Goal: Information Seeking & Learning: Learn about a topic

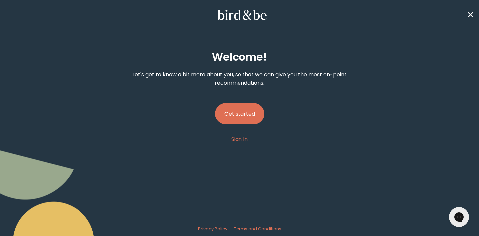
click at [238, 109] on button "Get started" at bounding box center [240, 114] width 50 height 22
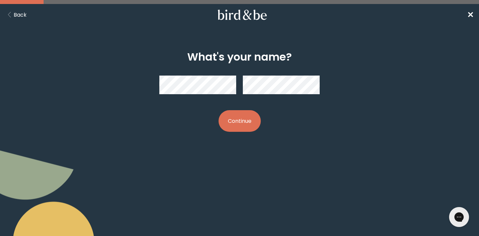
click at [170, 137] on div "What's your name? Continue" at bounding box center [239, 91] width 229 height 102
click at [232, 132] on div "What's your name? Continue" at bounding box center [239, 91] width 229 height 102
click at [235, 121] on button "Continue" at bounding box center [240, 121] width 42 height 22
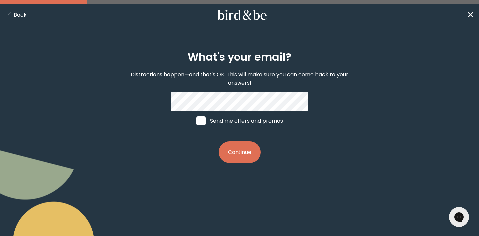
click at [228, 141] on button "Continue" at bounding box center [240, 152] width 42 height 22
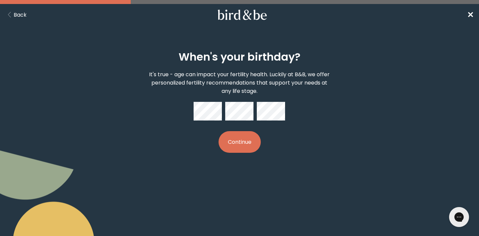
click at [241, 147] on button "Continue" at bounding box center [240, 142] width 42 height 22
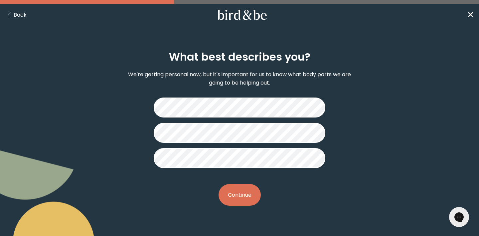
click at [246, 203] on button "Continue" at bounding box center [240, 195] width 42 height 22
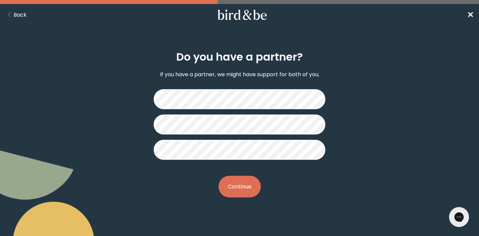
click at [240, 190] on button "Continue" at bounding box center [240, 187] width 42 height 22
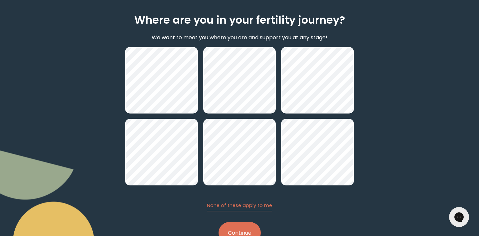
scroll to position [41, 0]
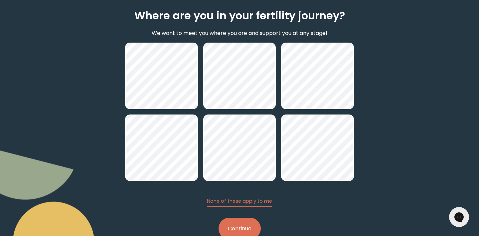
click at [237, 227] on button "Continue" at bounding box center [240, 229] width 42 height 22
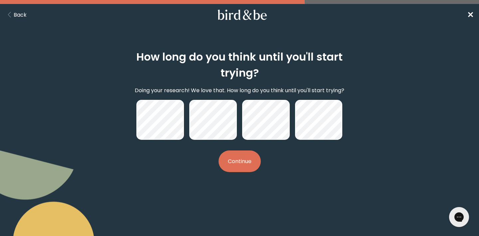
click at [238, 161] on button "Continue" at bounding box center [240, 161] width 42 height 22
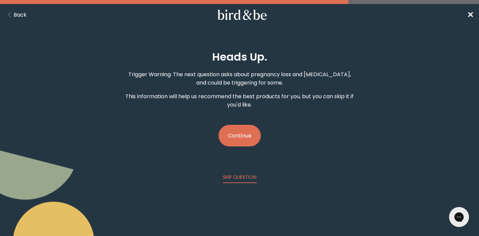
click at [242, 131] on button "Continue" at bounding box center [240, 136] width 42 height 22
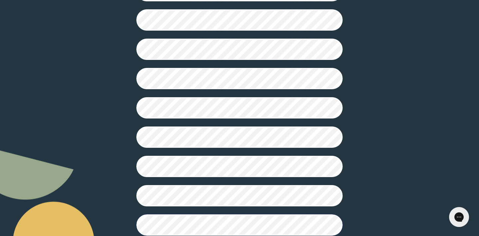
scroll to position [183, 0]
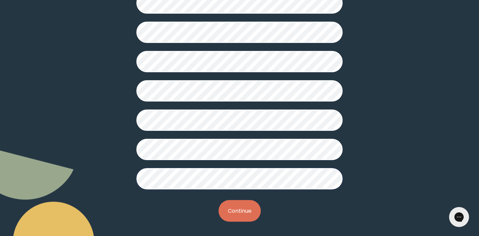
click at [227, 208] on button "Continue" at bounding box center [240, 211] width 42 height 22
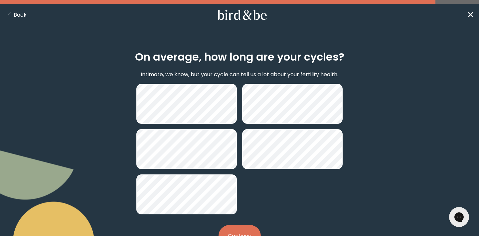
scroll to position [26, 0]
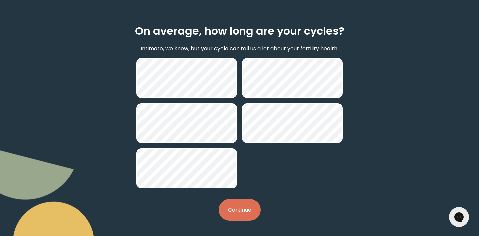
click at [250, 210] on button "Continue" at bounding box center [240, 210] width 42 height 22
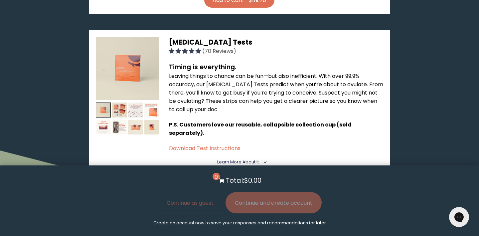
scroll to position [415, 0]
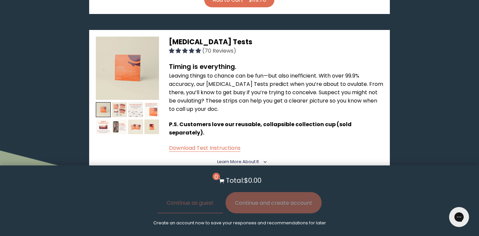
click at [114, 102] on img at bounding box center [119, 109] width 15 height 15
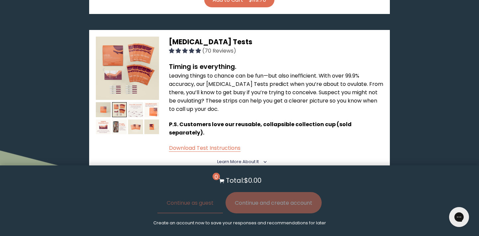
click at [136, 102] on img at bounding box center [135, 109] width 15 height 15
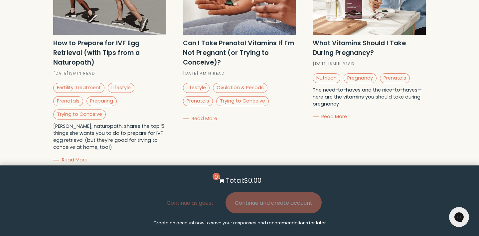
scroll to position [2261, 0]
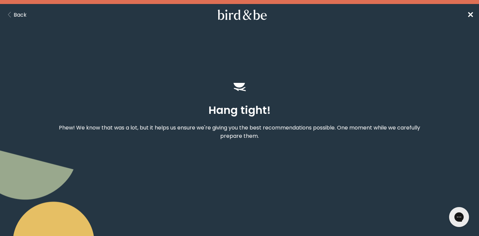
scroll to position [26, 0]
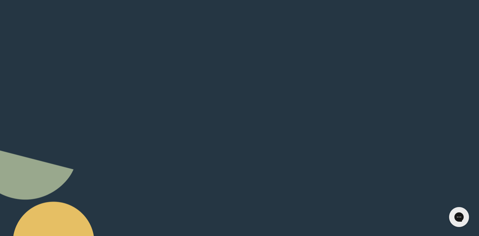
scroll to position [183, 0]
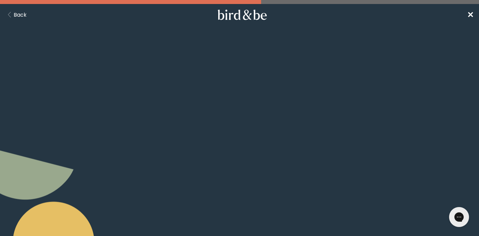
scroll to position [41, 0]
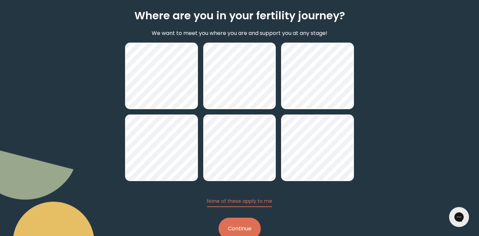
click at [235, 228] on button "Continue" at bounding box center [240, 229] width 42 height 22
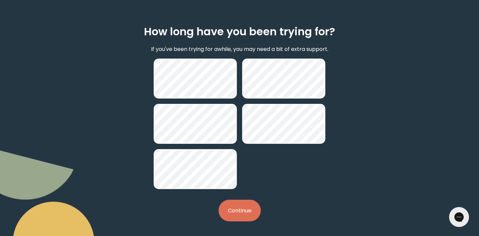
scroll to position [26, 0]
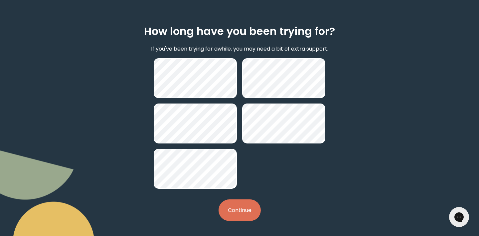
click at [240, 206] on button "Continue" at bounding box center [240, 210] width 42 height 22
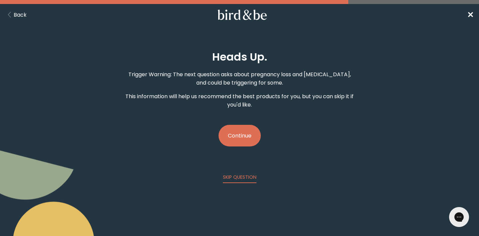
click at [245, 136] on button "Continue" at bounding box center [240, 136] width 42 height 22
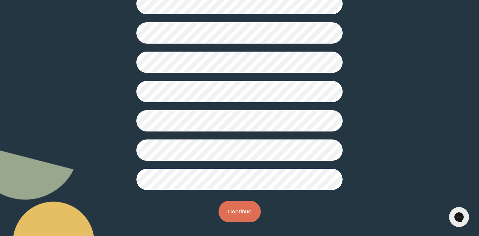
scroll to position [183, 0]
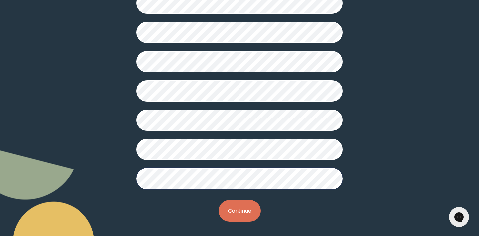
click at [234, 212] on button "Continue" at bounding box center [240, 211] width 42 height 22
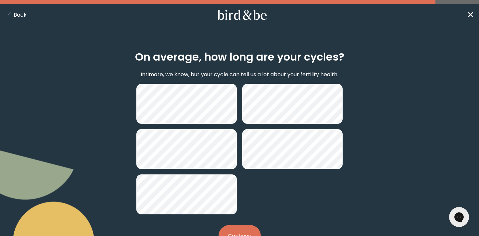
scroll to position [26, 0]
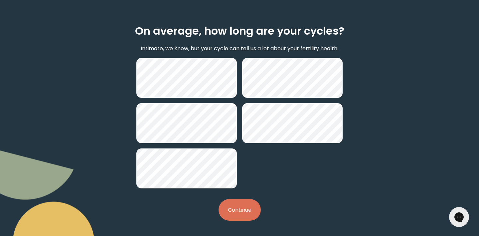
click at [244, 212] on button "Continue" at bounding box center [240, 210] width 42 height 22
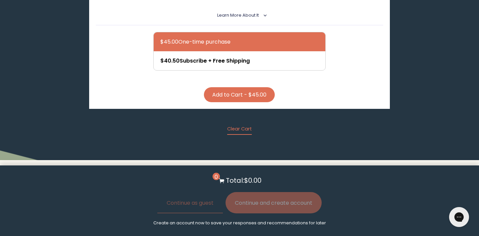
scroll to position [1914, 0]
